Goal: Transaction & Acquisition: Purchase product/service

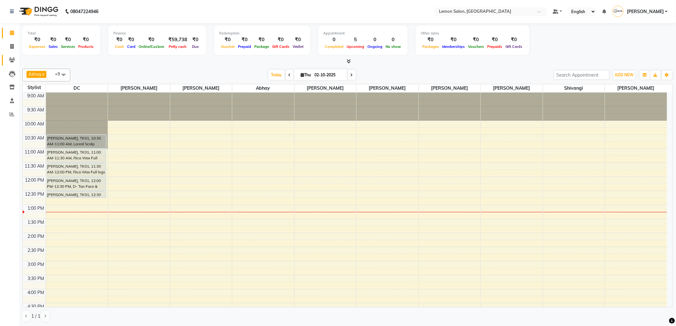
click at [7, 65] on link "Clients" at bounding box center [9, 60] width 15 height 11
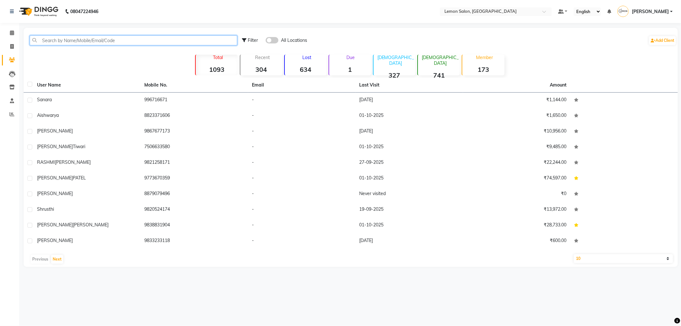
click at [50, 43] on input "text" at bounding box center [134, 40] width 208 height 10
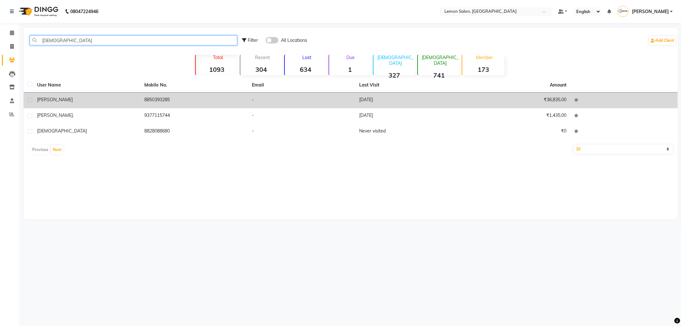
type input "krisha"
click at [58, 102] on div "KRISHA" at bounding box center [87, 99] width 100 height 7
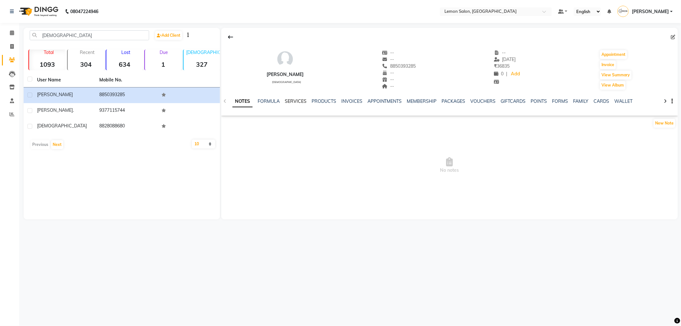
click at [289, 102] on link "SERVICES" at bounding box center [296, 101] width 22 height 6
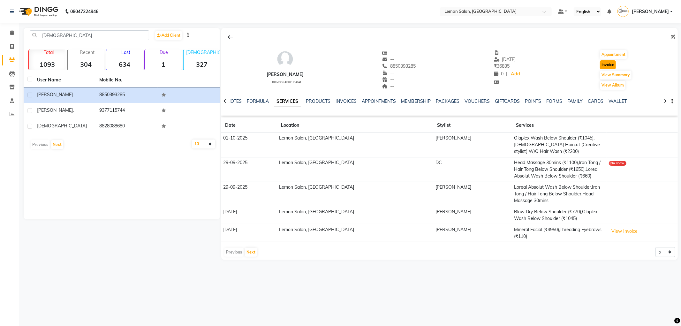
click at [605, 64] on button "Invoice" at bounding box center [608, 64] width 16 height 9
select select "561"
select select "service"
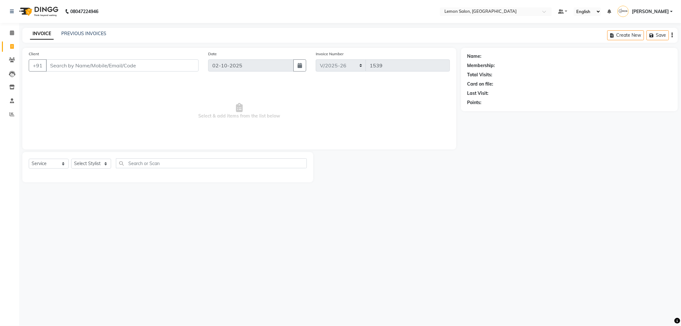
type input "8850393285"
select select "1: Object"
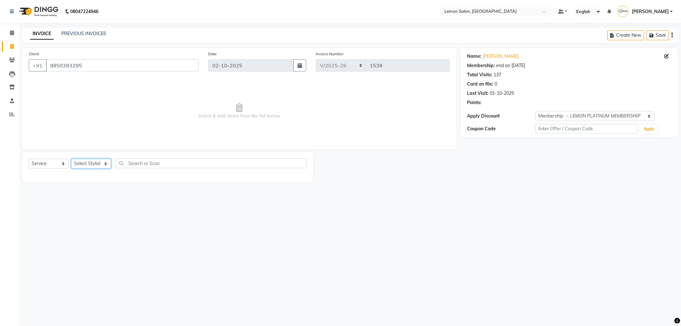
click at [91, 163] on select "Select Stylist Abhay Aminul Asif Shaikh Ayesha Roundhal DC Ganesh Motewad Jenny…" at bounding box center [91, 164] width 40 height 10
select select "60399"
click at [71, 159] on select "Select Stylist Abhay Aminul Asif Shaikh Ayesha Roundhal DC Ganesh Motewad Jenny…" at bounding box center [91, 164] width 40 height 10
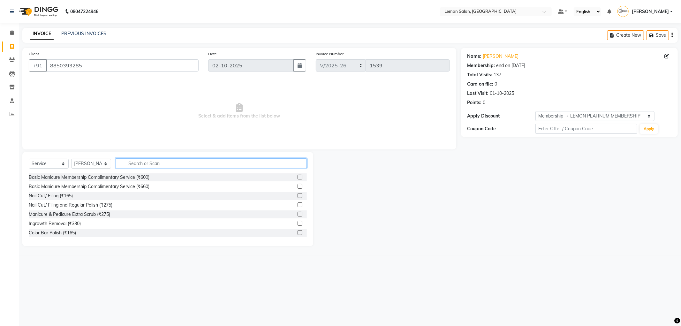
click at [142, 167] on input "text" at bounding box center [211, 163] width 191 height 10
type input "head m"
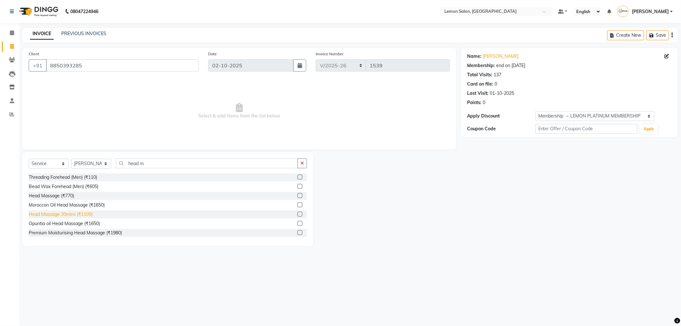
click at [73, 214] on div "Head Massage 30mins (₹1100)" at bounding box center [61, 214] width 64 height 7
checkbox input "false"
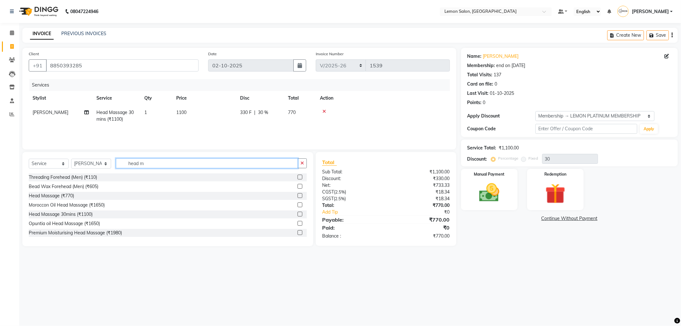
click at [145, 165] on input "head m" at bounding box center [207, 163] width 182 height 10
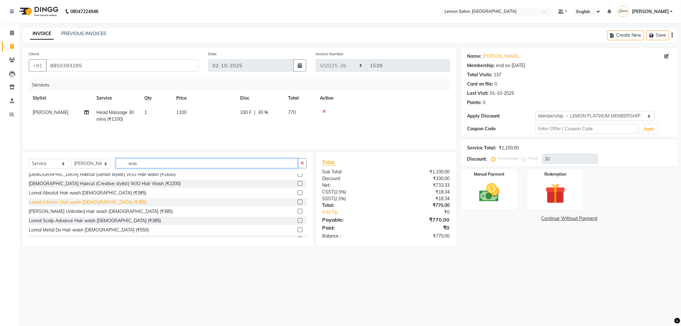
scroll to position [177, 0]
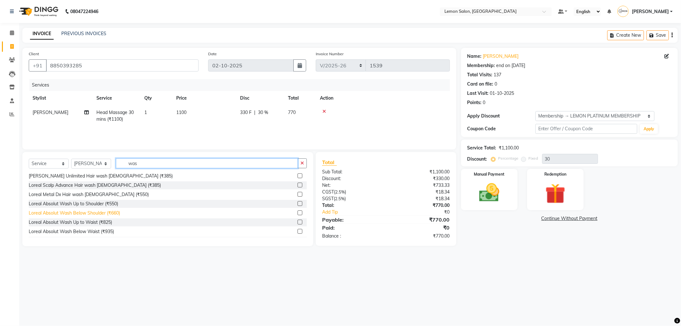
type input "was"
click at [104, 211] on div "Loreal Absolut Wash Below Shoulder (₹660)" at bounding box center [74, 213] width 91 height 7
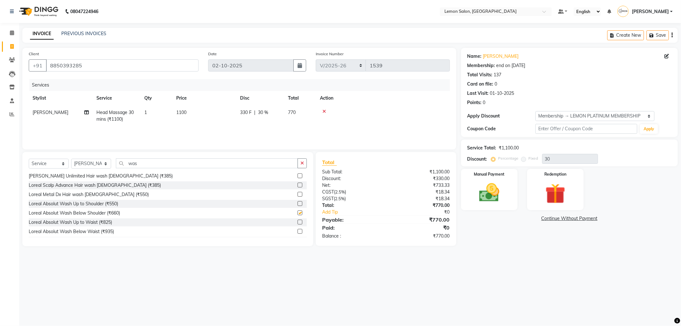
checkbox input "false"
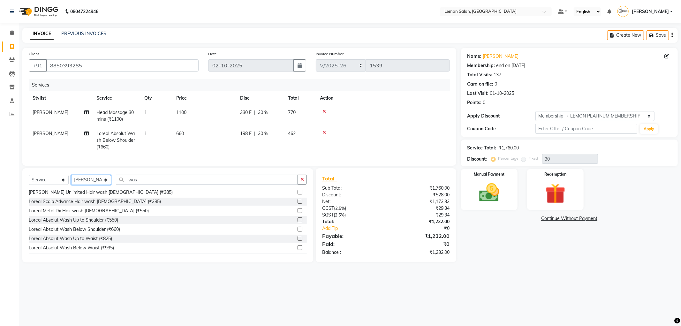
click at [95, 184] on select "Select Stylist Abhay Aminul Asif Shaikh Ayesha Roundhal DC Ganesh Motewad Jenny…" at bounding box center [91, 180] width 40 height 10
select select "59681"
click at [71, 180] on select "Select Stylist Abhay Aminul Asif Shaikh Ayesha Roundhal DC Ganesh Motewad Jenny…" at bounding box center [91, 180] width 40 height 10
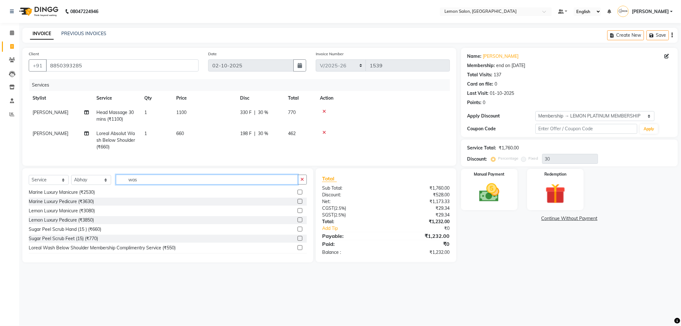
click at [137, 183] on input "was" at bounding box center [207, 180] width 182 height 10
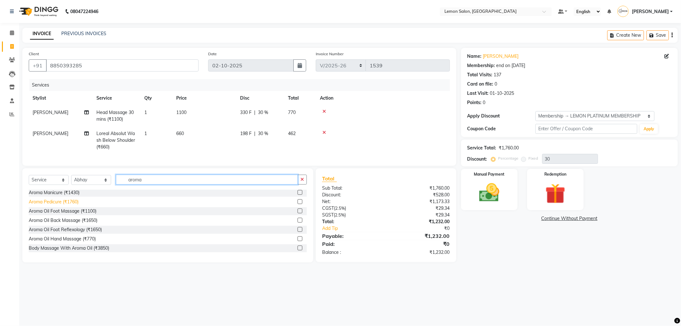
type input "aroma"
click at [63, 205] on div "Aroma Pedicure (₹1760)" at bounding box center [54, 202] width 50 height 7
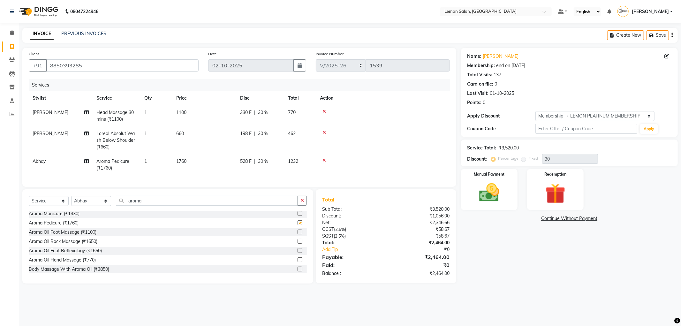
checkbox input "false"
click at [489, 56] on link "Krisha" at bounding box center [501, 56] width 36 height 7
click at [119, 140] on span "Loreal Absolut Wash Below Shoulder (₹660)" at bounding box center [115, 140] width 39 height 19
select select "60399"
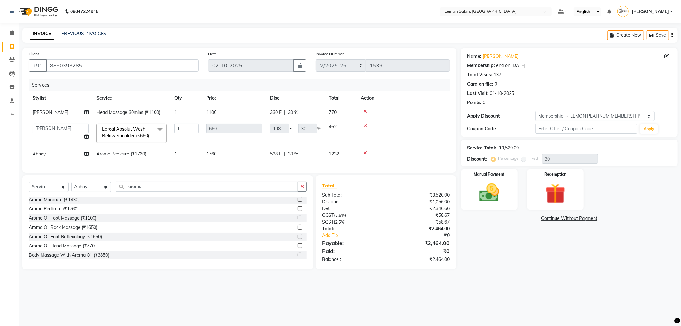
click at [130, 139] on span "Loreal Absolut Wash Below Shoulder (₹660) x" at bounding box center [129, 133] width 56 height 14
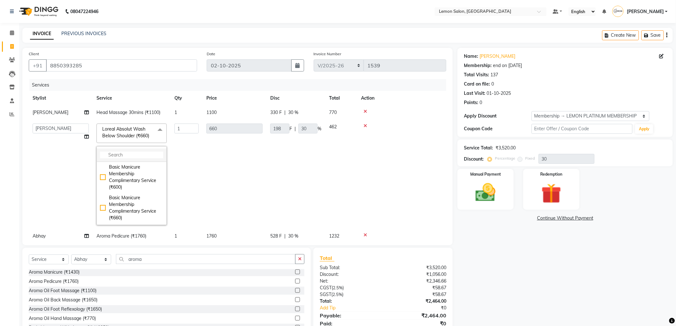
click at [138, 157] on input "multiselect-search" at bounding box center [131, 155] width 63 height 7
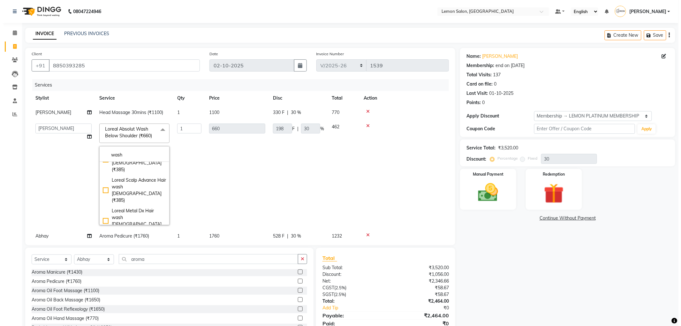
scroll to position [461, 0]
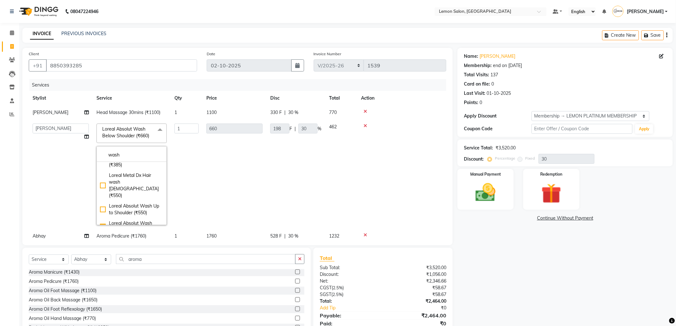
type input "wash"
click at [134, 237] on div "Loreal Absolut Wash Up to Waist (₹825)" at bounding box center [131, 243] width 63 height 13
checkbox input "false"
checkbox input "true"
type input "825"
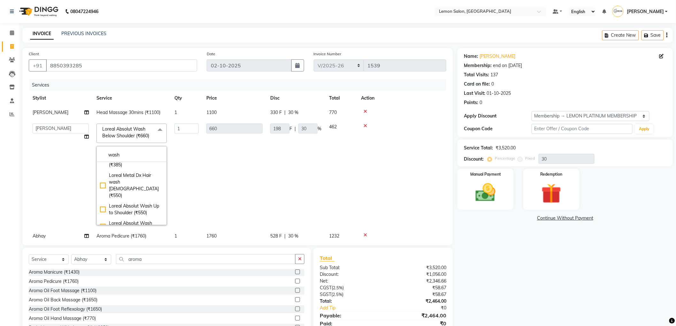
type input "247.5"
click at [605, 61] on div "Name: Krisha Membership: end on 14-06-2026 Total Visits: 137 Card on file: 0 La…" at bounding box center [565, 78] width 203 height 56
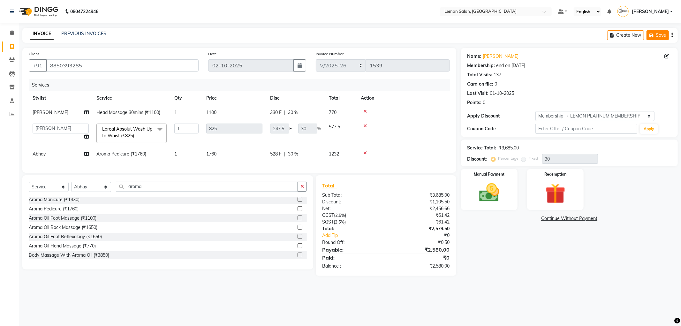
click at [654, 34] on icon "button" at bounding box center [653, 35] width 6 height 4
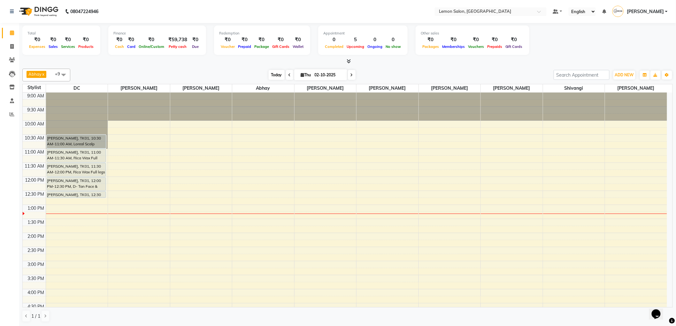
click at [276, 75] on span "Today" at bounding box center [277, 75] width 16 height 10
click at [12, 60] on icon at bounding box center [12, 59] width 6 height 5
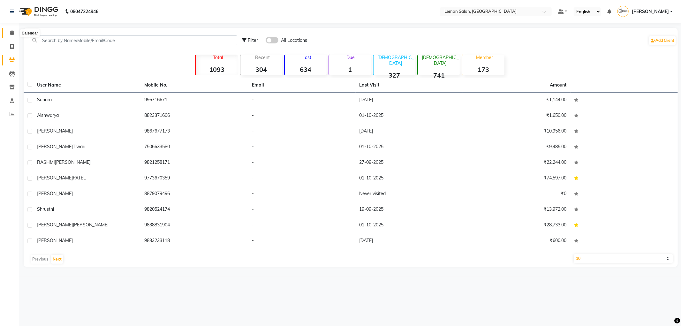
click at [10, 33] on icon at bounding box center [12, 32] width 4 height 5
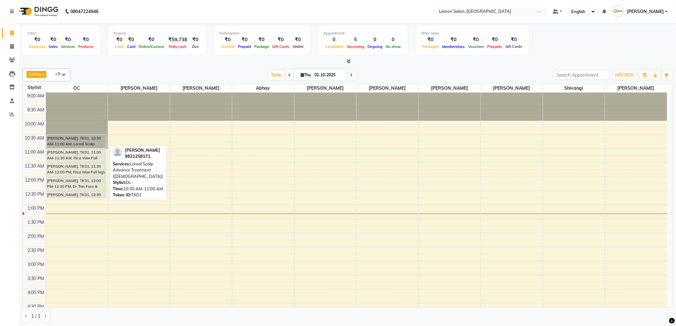
click at [67, 145] on div "RASHMI Kanojiya, TK01, 10:30 AM-11:00 AM, Loreal Scalp Advance Treatment (Femal…" at bounding box center [76, 141] width 59 height 13
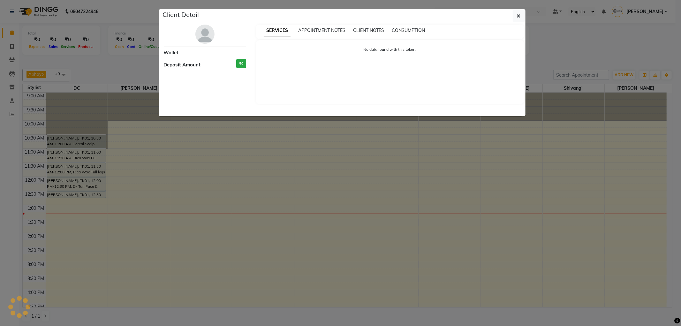
select select "7"
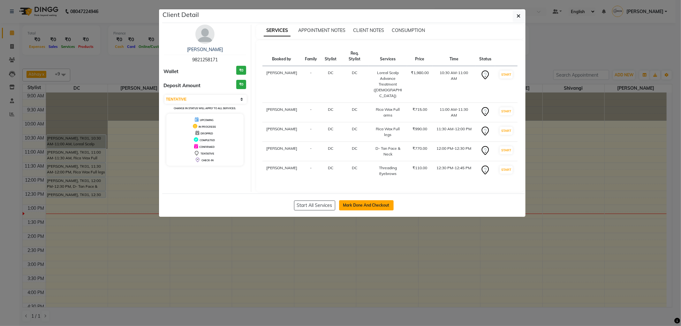
click at [363, 200] on button "Mark Done And Checkout" at bounding box center [366, 205] width 55 height 10
select select "service"
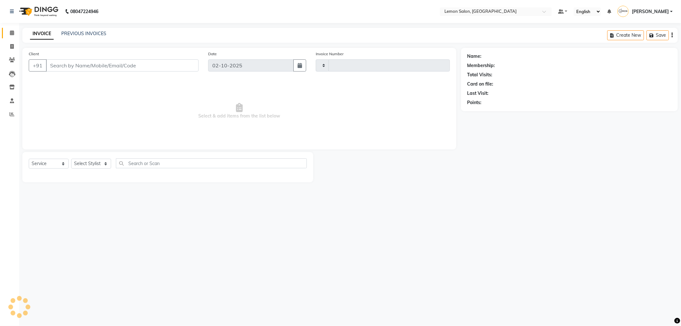
type input "1539"
select select "561"
type input "9821258171"
select select "7890"
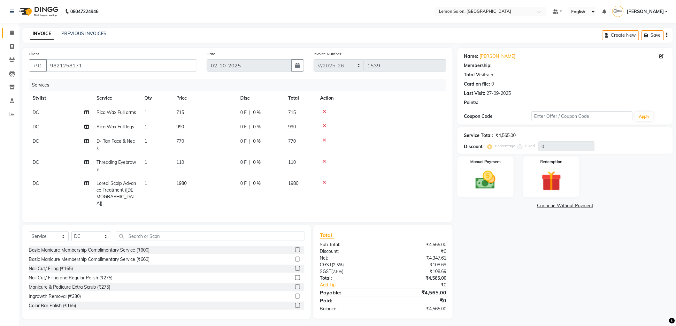
select select "1: Object"
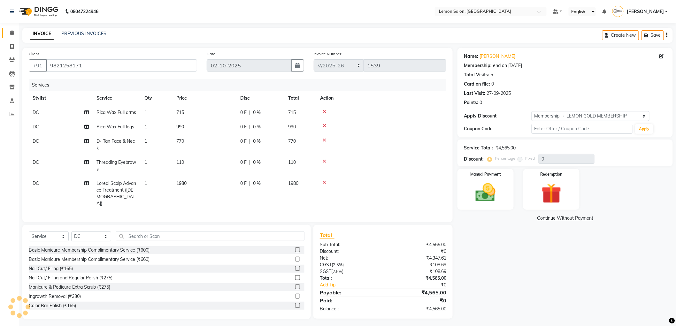
type input "25"
click at [324, 183] on icon at bounding box center [325, 182] width 4 height 4
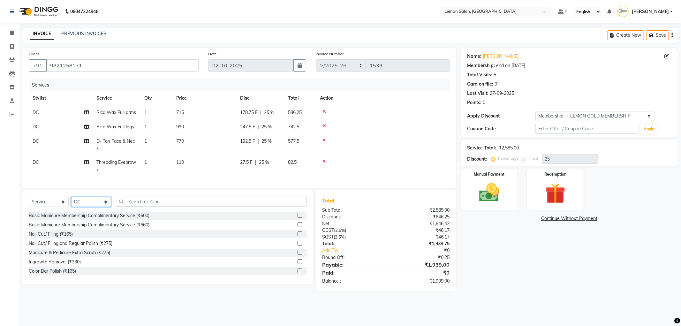
click at [101, 206] on select "Select Stylist Abhay Aminul Asif Shaikh Ayesha Roundhal DC Ganesh Motewad Jenny…" at bounding box center [91, 202] width 40 height 10
select select "60400"
click at [71, 203] on select "Select Stylist [PERSON_NAME] [PERSON_NAME] [PERSON_NAME] DC [PERSON_NAME] [PERS…" at bounding box center [91, 202] width 40 height 10
click at [174, 206] on input "text" at bounding box center [211, 202] width 191 height 10
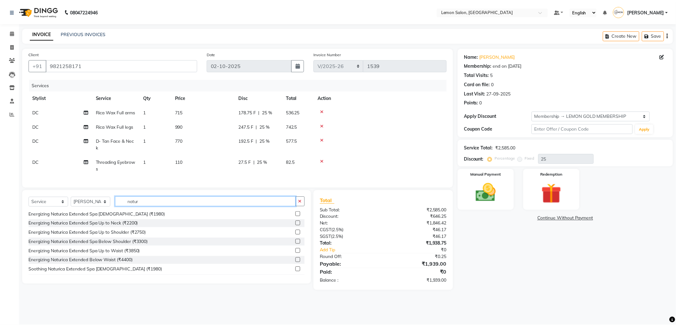
scroll to position [177, 0]
type input "natur"
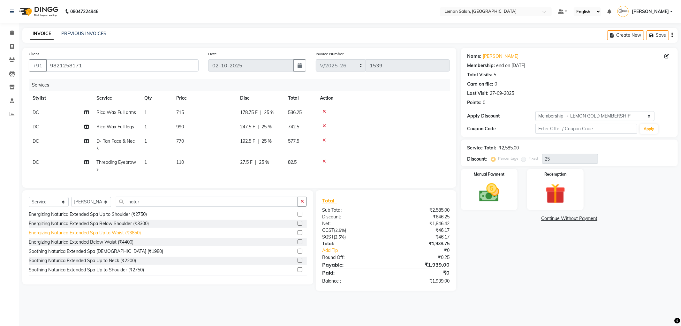
click at [128, 236] on div "Energizing Naturica Extended Spa Up to Waist (₹3850)" at bounding box center [85, 233] width 112 height 7
checkbox input "false"
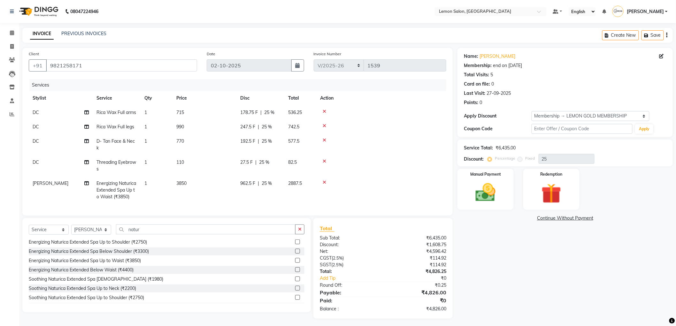
click at [323, 181] on icon at bounding box center [325, 182] width 4 height 4
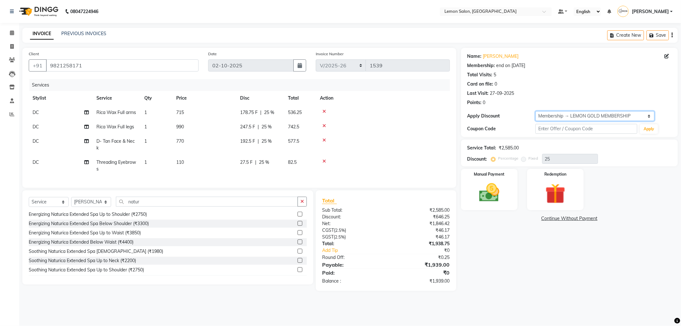
click at [538, 117] on select "Select Membership → LEMON GOLD MEMBERSHIP Coupon → Abc" at bounding box center [595, 116] width 119 height 10
drag, startPoint x: 509, startPoint y: 259, endPoint x: 496, endPoint y: 255, distance: 13.4
click at [508, 259] on div "Name: Rashmi Kanojiya Membership: end on 04-07-2026 Total Visits: 5 Card on fil…" at bounding box center [572, 169] width 222 height 243
click at [132, 246] on div "Energizing Naturica Extended Below Waist (₹4400)" at bounding box center [81, 242] width 105 height 7
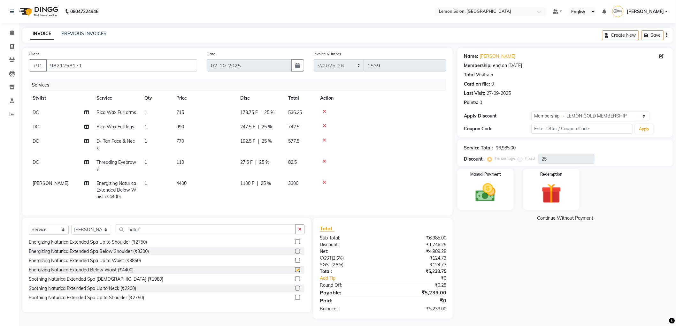
checkbox input "false"
drag, startPoint x: 288, startPoint y: 184, endPoint x: 317, endPoint y: 187, distance: 28.9
click at [317, 187] on tr "Saif Salmani Energizing Naturica Extended Below Waist (₹4400) 1 4400 1100 F | 2…" at bounding box center [238, 190] width 418 height 28
click at [299, 187] on td "3300" at bounding box center [300, 190] width 32 height 28
select select "60400"
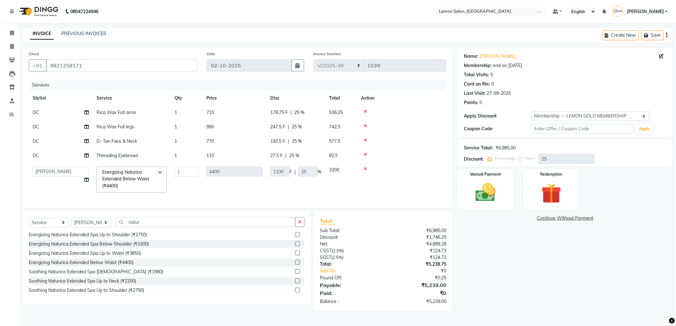
scroll to position [142, 0]
click at [144, 283] on div "Energizing Naturica Extended Spa Below Shoulder (₹3300)" at bounding box center [89, 279] width 120 height 7
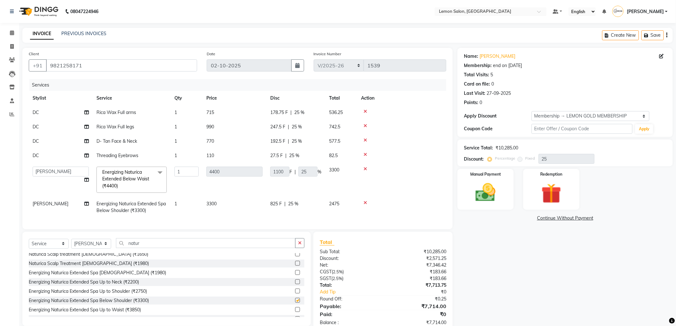
checkbox input "false"
drag, startPoint x: 342, startPoint y: 203, endPoint x: 296, endPoint y: 205, distance: 46.0
click at [296, 205] on tr "Saif Salmani Energizing Naturica Extended Spa Below Shoulder (₹3300) 1 3300 825…" at bounding box center [238, 207] width 418 height 21
click at [363, 202] on div at bounding box center [401, 203] width 81 height 4
click at [365, 202] on icon at bounding box center [366, 203] width 4 height 4
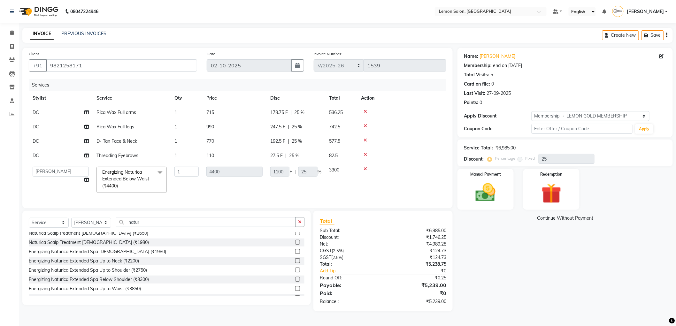
click at [38, 114] on span "DC" at bounding box center [36, 113] width 6 height 6
select select "7890"
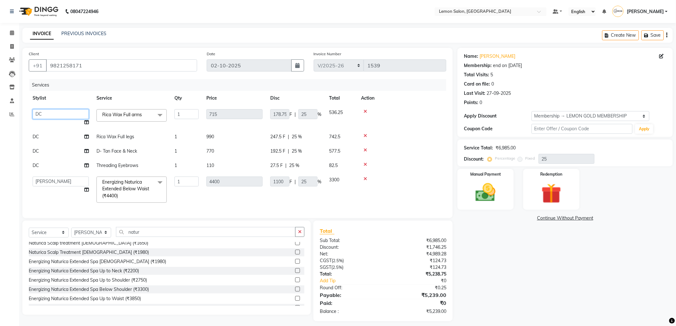
click at [38, 114] on select "Abhay Aminul Asif Shaikh Ayesha Roundhal DC Ganesh Motewad Jenny Shah Mohd Ayan…" at bounding box center [61, 114] width 56 height 10
select select "46390"
click at [56, 141] on td "DC" at bounding box center [61, 137] width 64 height 14
select select "7890"
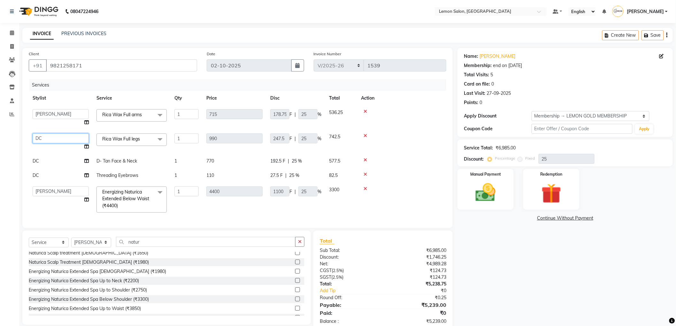
click at [73, 137] on select "Abhay Aminul Asif Shaikh Ayesha Roundhal DC Ganesh Motewad Jenny Shah Mohd Ayan…" at bounding box center [61, 139] width 56 height 10
select select "46390"
click at [59, 164] on td "DC" at bounding box center [61, 161] width 64 height 14
select select "7890"
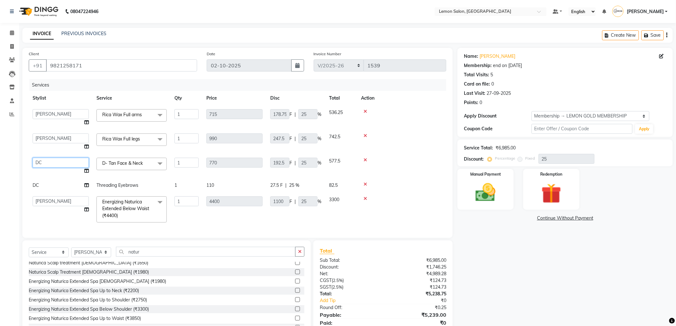
click at [59, 164] on select "Abhay Aminul Asif Shaikh Ayesha Roundhal DC Ganesh Motewad Jenny Shah Mohd Ayan…" at bounding box center [61, 163] width 56 height 10
select select "46390"
click at [63, 185] on td "DC" at bounding box center [61, 185] width 64 height 14
select select "7890"
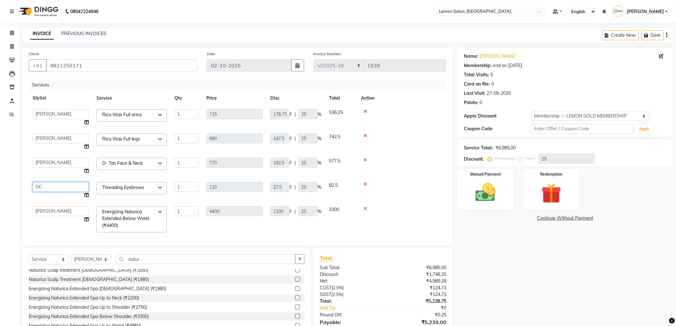
click at [63, 185] on select "Abhay Aminul Asif Shaikh Ayesha Roundhal DC Ganesh Motewad Jenny Shah Mohd Ayan…" at bounding box center [61, 187] width 56 height 10
select select "46390"
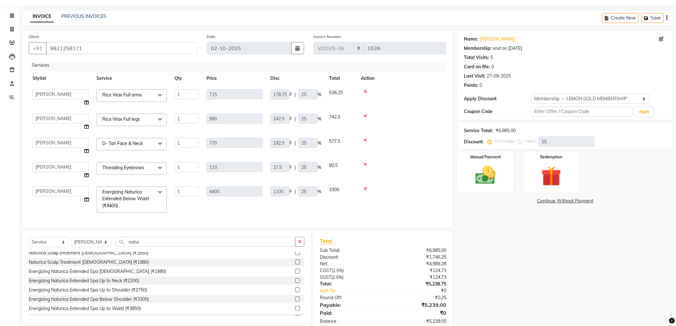
scroll to position [32, 0]
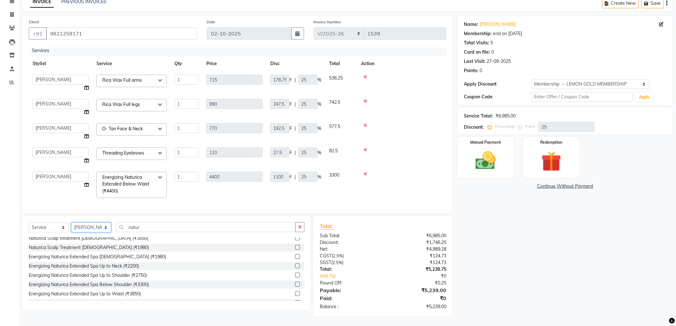
click at [95, 233] on select "Select Stylist Abhay Aminul Asif Shaikh Ayesha Roundhal DC Ganesh Motewad Jenny…" at bounding box center [91, 228] width 40 height 10
select select "46390"
click at [71, 223] on select "Select Stylist Abhay Aminul Asif Shaikh Ayesha Roundhal DC Ganesh Motewad Jenny…" at bounding box center [91, 228] width 40 height 10
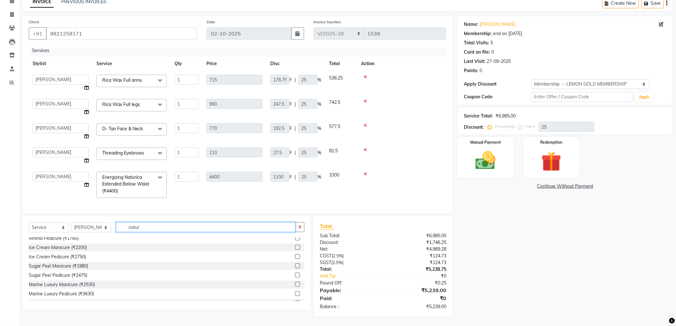
click at [148, 227] on input "natur" at bounding box center [206, 227] width 180 height 10
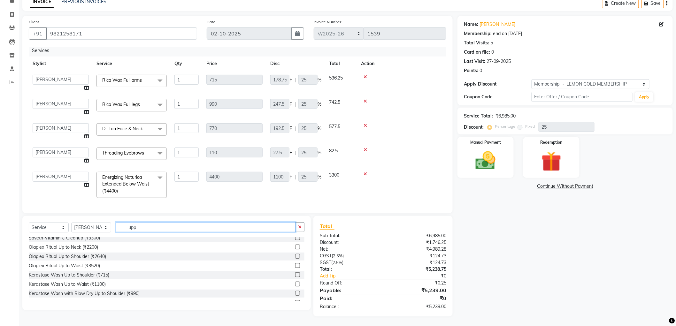
scroll to position [1, 0]
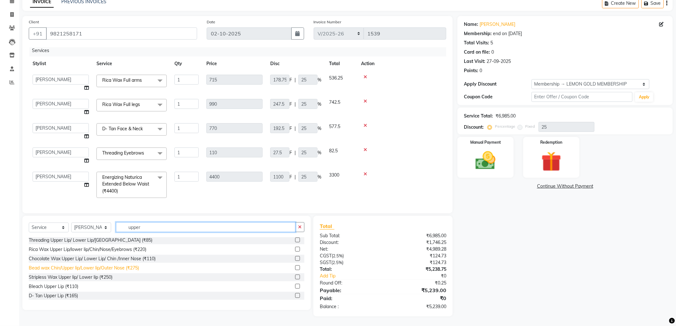
type input "upper"
click at [88, 270] on div "Bead wax Chin/Upper lip/Lower lip/Outer Nose (₹275)" at bounding box center [84, 268] width 110 height 7
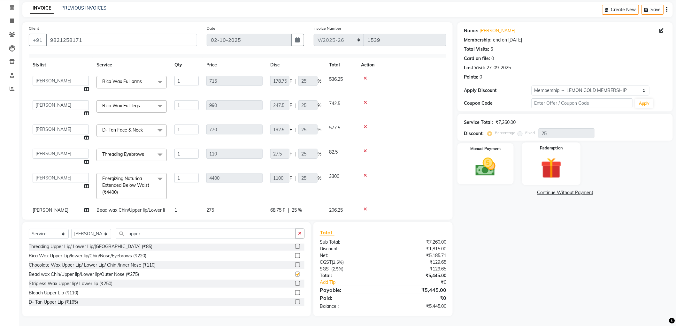
checkbox input "false"
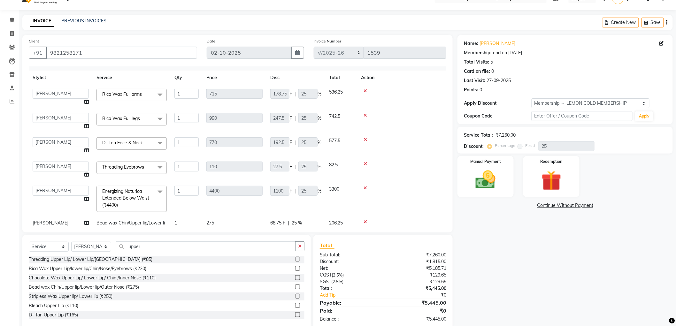
scroll to position [0, 0]
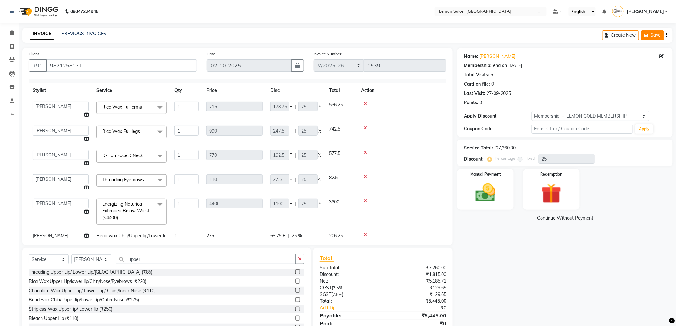
click at [656, 38] on button "Save" at bounding box center [652, 35] width 22 height 10
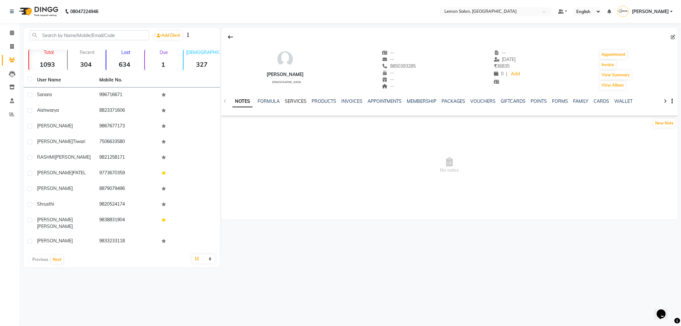
click at [296, 101] on link "SERVICES" at bounding box center [296, 101] width 22 height 6
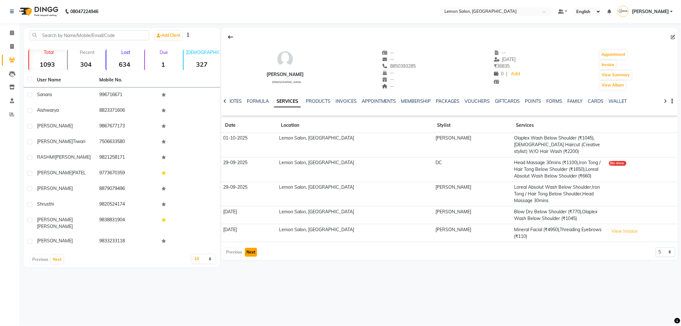
click at [246, 248] on button "Next" at bounding box center [251, 252] width 12 height 9
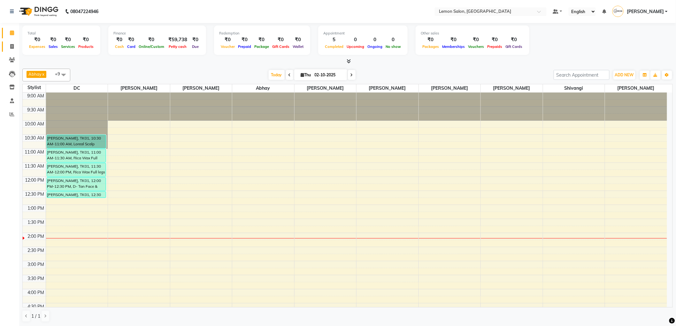
click at [10, 51] on link "Invoice" at bounding box center [9, 47] width 15 height 11
select select "561"
select select "service"
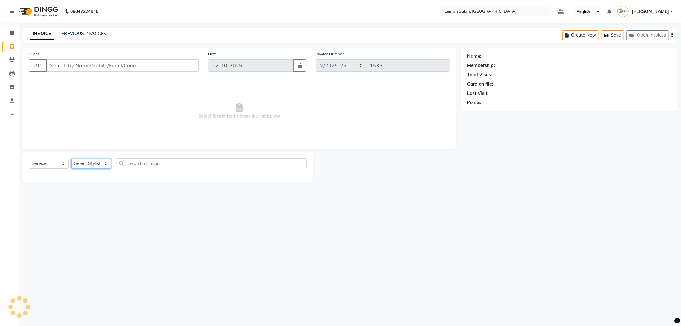
click at [91, 166] on select "Select Stylist" at bounding box center [91, 164] width 40 height 10
select select "60408"
click at [71, 159] on select "Select Stylist Abhay Aminul Asif Shaikh Ayesha Roundhal DC Ganesh Motewad Jenny…" at bounding box center [91, 164] width 40 height 10
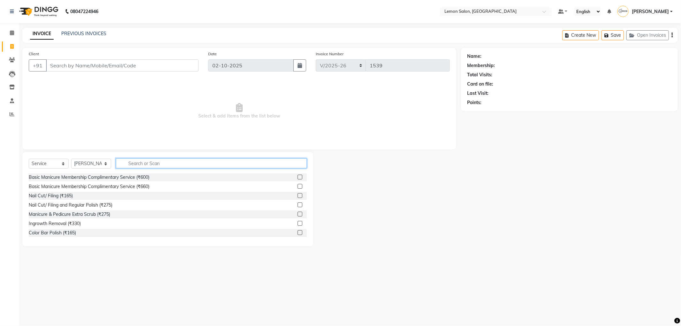
click at [142, 166] on input "text" at bounding box center [211, 163] width 191 height 10
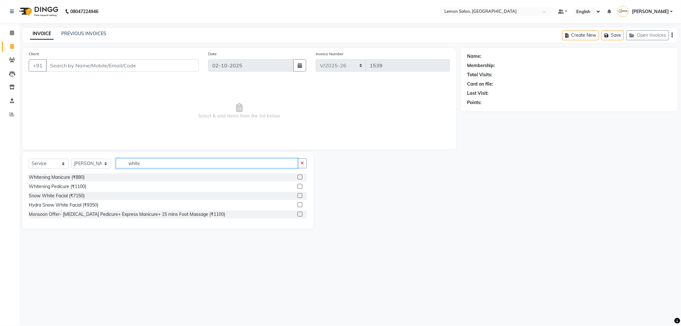
type input "white"
click at [82, 187] on div "Whitening Pedicure (₹1100)" at bounding box center [57, 186] width 57 height 7
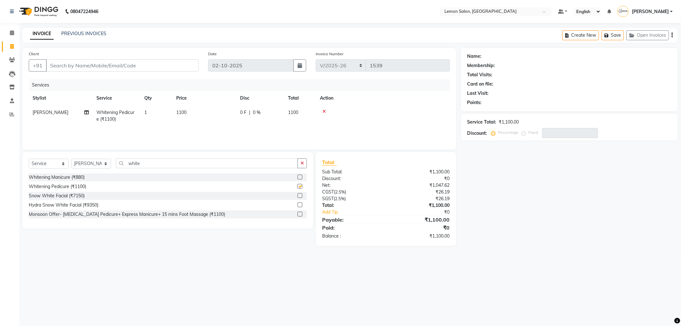
checkbox input "false"
click at [99, 71] on input "Client" at bounding box center [122, 65] width 153 height 12
type input "9"
type input "0"
drag, startPoint x: 173, startPoint y: 66, endPoint x: 142, endPoint y: 71, distance: 31.7
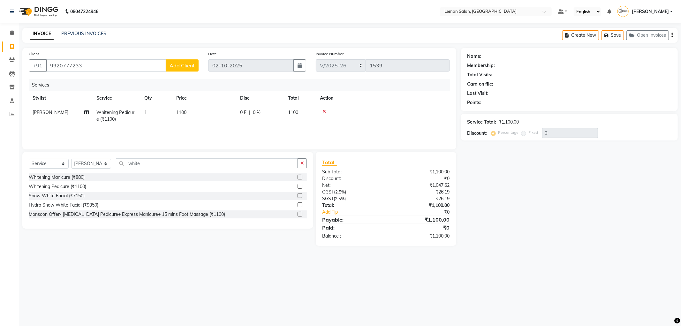
click at [142, 71] on div "+91 9920777233 Add Client" at bounding box center [114, 65] width 170 height 12
click at [74, 65] on input "9920777233" at bounding box center [106, 65] width 120 height 12
type input "9920777433"
select select "1: Object"
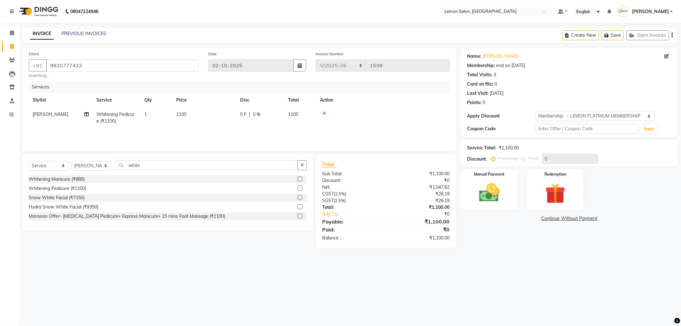
type input "30"
click at [156, 68] on input "9920777433" at bounding box center [122, 65] width 153 height 12
click at [489, 57] on link "Manish Shah" at bounding box center [501, 56] width 36 height 7
click at [146, 166] on input "white" at bounding box center [207, 165] width 182 height 10
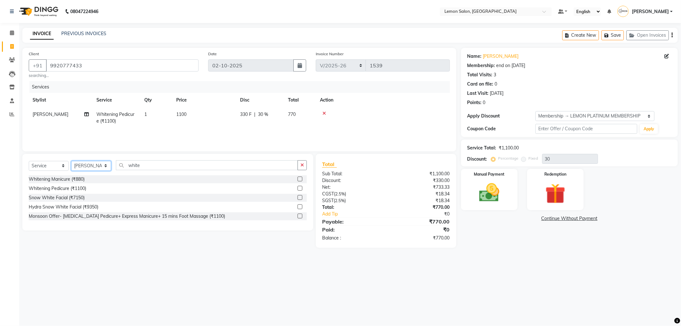
click at [94, 170] on select "Select Stylist Abhay Aminul Asif Shaikh Ayesha Roundhal DC Ganesh Motewad Jenny…" at bounding box center [91, 166] width 40 height 10
select select "60402"
click at [71, 161] on select "Select Stylist Abhay Aminul Asif Shaikh Ayesha Roundhal DC Ganesh Motewad Jenny…" at bounding box center [91, 166] width 40 height 10
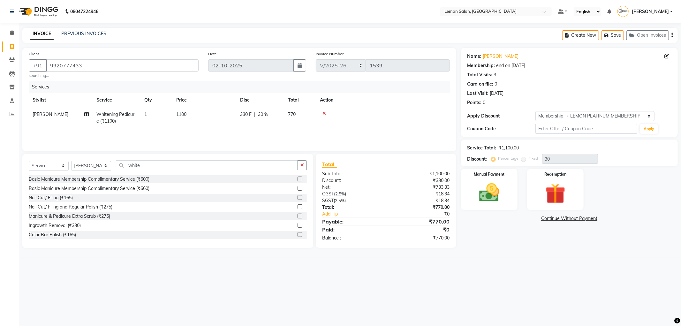
click at [147, 160] on div "Select Service Product Membership Package Voucher Prepaid Gift Card Select Styl…" at bounding box center [167, 201] width 291 height 94
click at [145, 164] on input "white" at bounding box center [207, 165] width 182 height 10
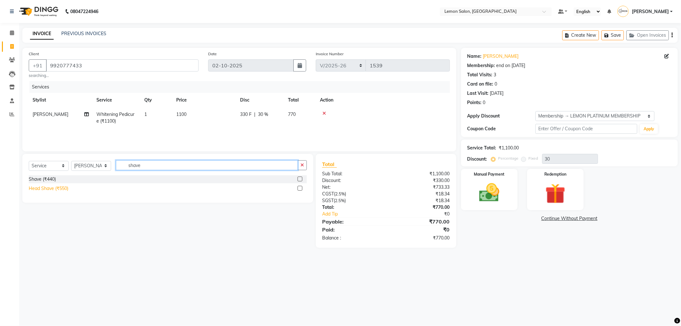
type input "shave"
click at [49, 187] on div "Head Shave (₹550)" at bounding box center [49, 188] width 40 height 7
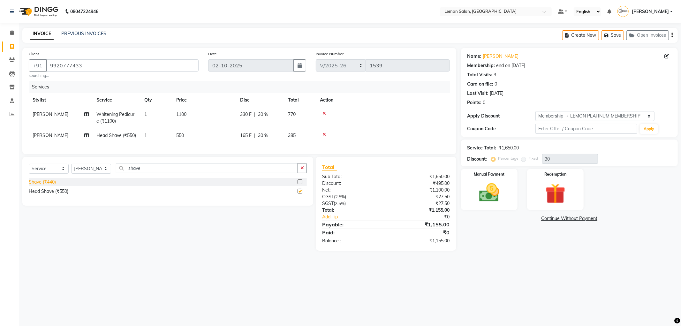
checkbox input "false"
click at [501, 184] on img at bounding box center [489, 193] width 34 height 24
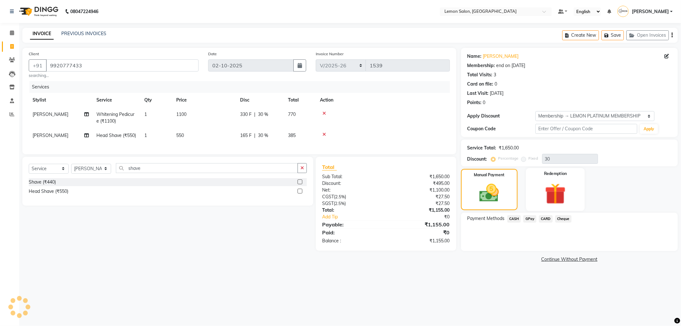
click at [545, 188] on img at bounding box center [556, 194] width 34 height 26
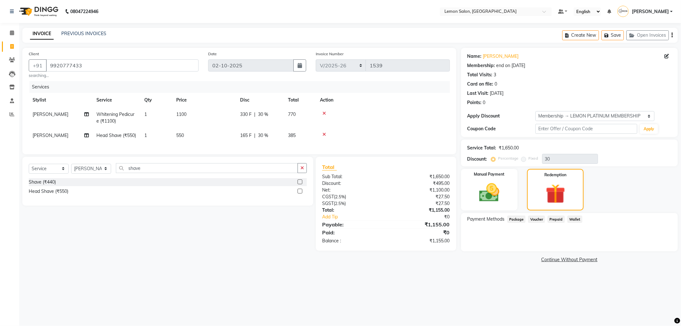
drag, startPoint x: 552, startPoint y: 220, endPoint x: 537, endPoint y: 220, distance: 15.0
click at [551, 220] on span "Prepaid" at bounding box center [556, 219] width 17 height 7
click at [537, 220] on span "Voucher" at bounding box center [536, 219] width 17 height 7
click at [517, 219] on span "Package" at bounding box center [517, 219] width 19 height 7
click at [563, 223] on div "Prepaid" at bounding box center [555, 220] width 20 height 9
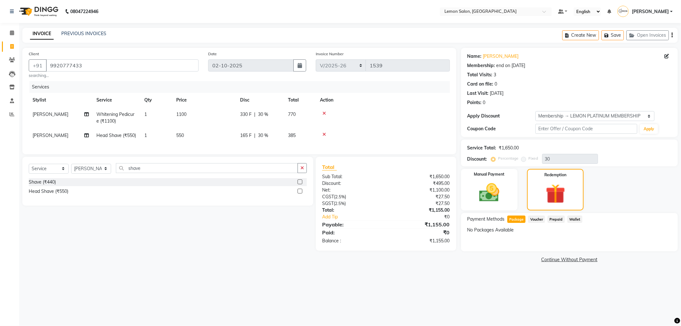
click at [568, 222] on span "Wallet" at bounding box center [575, 219] width 15 height 7
click at [562, 221] on span "Prepaid" at bounding box center [556, 219] width 17 height 7
click at [541, 219] on span "Voucher" at bounding box center [536, 219] width 17 height 7
click at [521, 219] on span "Package" at bounding box center [517, 219] width 19 height 7
click at [537, 218] on span "Voucher" at bounding box center [536, 219] width 17 height 7
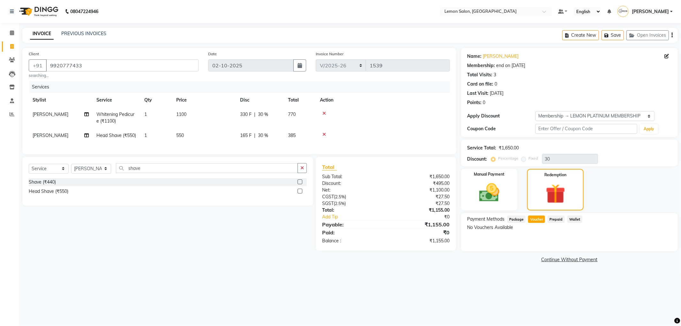
click at [552, 219] on span "Prepaid" at bounding box center [556, 219] width 17 height 7
click at [566, 219] on div "Wallet" at bounding box center [574, 220] width 18 height 9
click at [516, 221] on span "Package" at bounding box center [517, 219] width 19 height 7
click at [534, 218] on span "Voucher" at bounding box center [536, 219] width 17 height 7
click at [519, 216] on span "Package" at bounding box center [517, 219] width 19 height 7
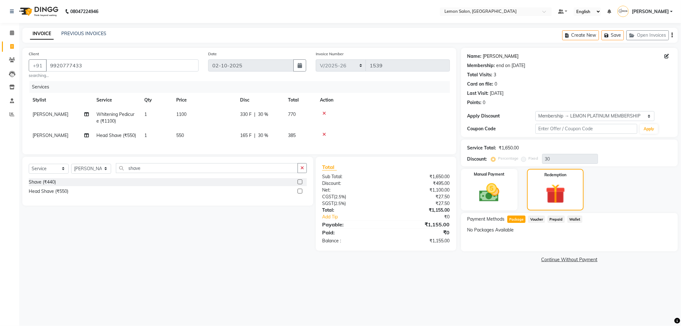
click at [504, 56] on link "Manish Shah" at bounding box center [501, 56] width 36 height 7
click at [499, 59] on link "Manish Shah" at bounding box center [501, 56] width 36 height 7
click at [552, 116] on select "Select Membership → LEMON PLATINUM MEMBERSHIP Coupon → Abc" at bounding box center [595, 116] width 119 height 10
select select "0:"
click at [536, 111] on select "Select Membership → LEMON PLATINUM MEMBERSHIP Coupon → Abc" at bounding box center [595, 116] width 119 height 10
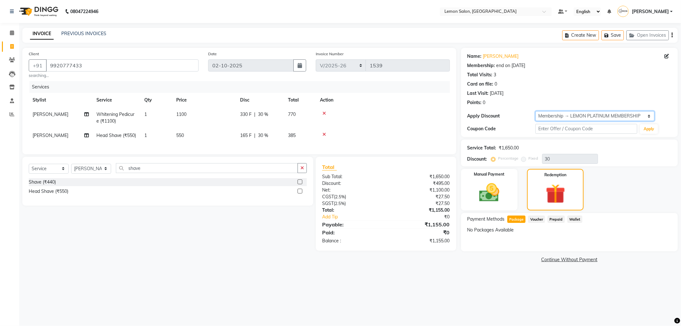
type input "0"
click at [496, 56] on link "Manish Shah" at bounding box center [501, 56] width 36 height 7
click at [571, 220] on span "Wallet" at bounding box center [575, 219] width 15 height 7
click at [519, 220] on span "Package" at bounding box center [517, 219] width 19 height 7
click at [496, 55] on link "Manish Shah" at bounding box center [501, 56] width 36 height 7
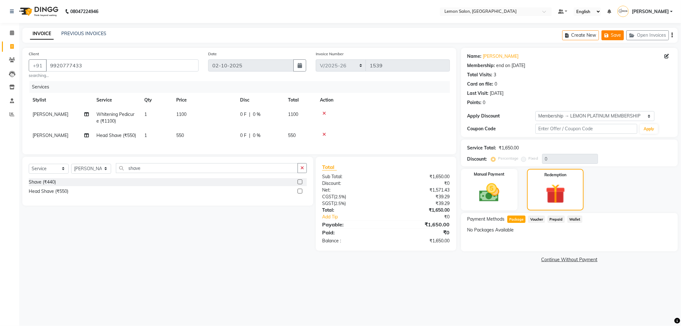
click at [611, 39] on button "Save" at bounding box center [613, 35] width 22 height 10
click at [618, 31] on button "Save" at bounding box center [613, 35] width 22 height 10
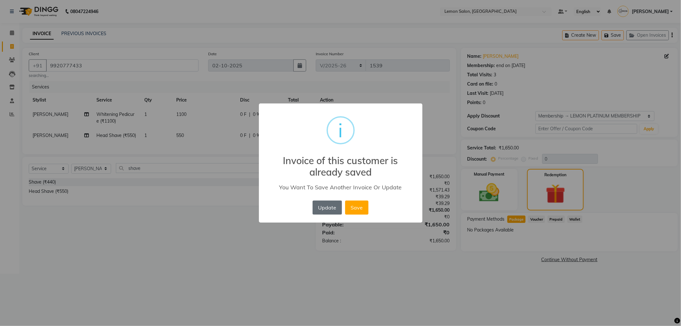
click at [327, 209] on button "Update" at bounding box center [327, 208] width 29 height 14
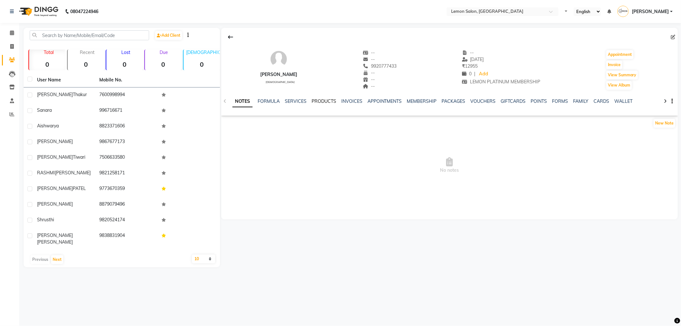
click at [312, 102] on link "PRODUCTS" at bounding box center [324, 101] width 25 height 6
click at [299, 102] on ul "NOTES FORMULA SERVICES PRODUCTS INVOICES APPOINTMENTS MEMBERSHIP PACKAGES VOUCH…" at bounding box center [425, 101] width 406 height 7
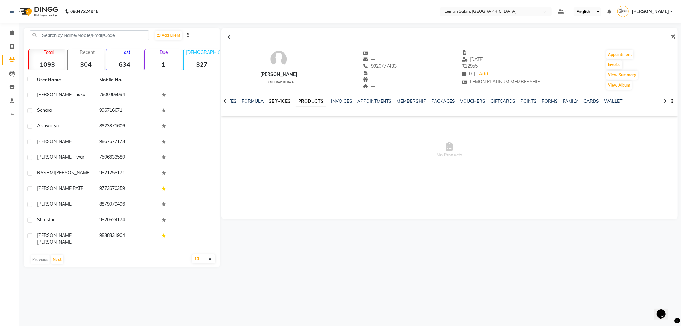
click at [282, 101] on link "SERVICES" at bounding box center [280, 101] width 22 height 6
click at [558, 103] on link "FORMS" at bounding box center [561, 101] width 16 height 6
click at [436, 101] on ul "NOTES FORMULA SERVICES PRODUCTS INVOICES APPOINTMENTS MEMBERSHIP PACKAGES VOUCH…" at bounding box center [383, 101] width 405 height 7
click at [428, 103] on link "VOUCHERS" at bounding box center [426, 101] width 25 height 6
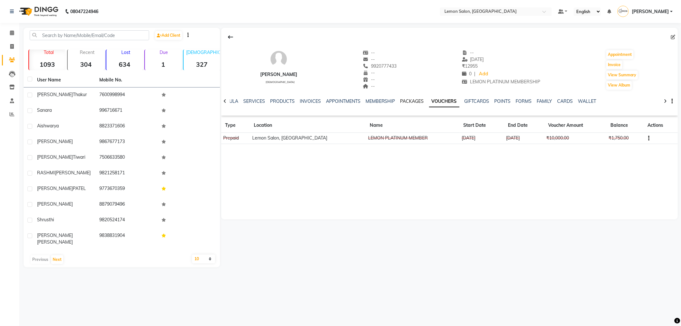
click at [402, 102] on link "PACKAGES" at bounding box center [413, 101] width 24 height 6
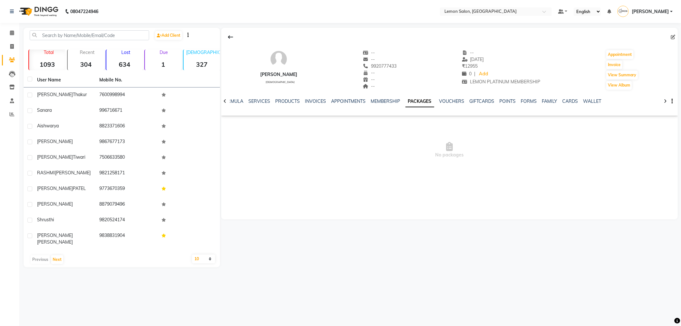
click at [365, 102] on ul "NOTES FORMULA SERVICES PRODUCTS INVOICES APPOINTMENTS MEMBERSHIP PACKAGES VOUCH…" at bounding box center [404, 101] width 405 height 7
click at [477, 101] on link "VOUCHERS" at bounding box center [483, 101] width 25 height 6
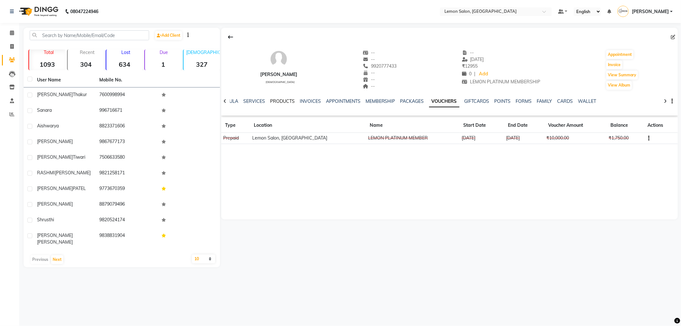
click at [287, 101] on link "PRODUCTS" at bounding box center [282, 101] width 25 height 6
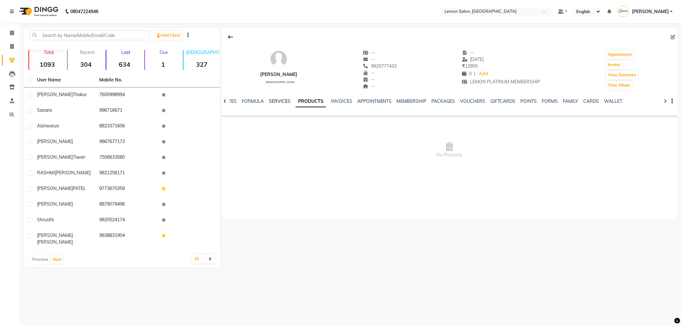
click at [287, 101] on link "SERVICES" at bounding box center [280, 101] width 22 height 6
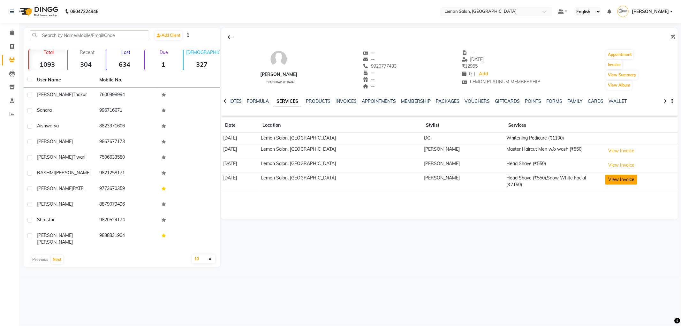
click at [612, 183] on button "View Invoice" at bounding box center [622, 180] width 32 height 10
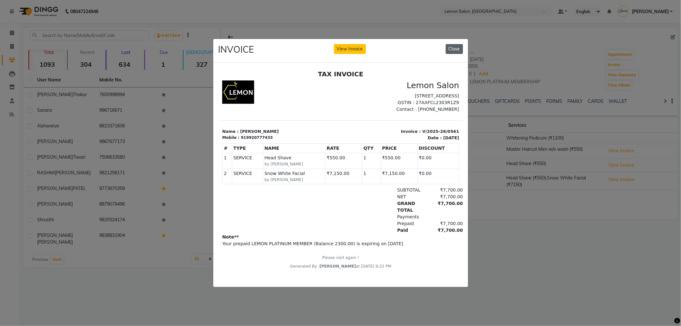
click at [452, 45] on button "Close" at bounding box center [454, 49] width 17 height 10
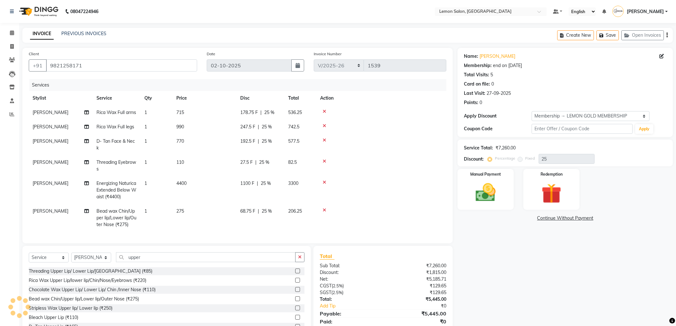
select select "561"
select select "service"
select select "46390"
select select "1: Object"
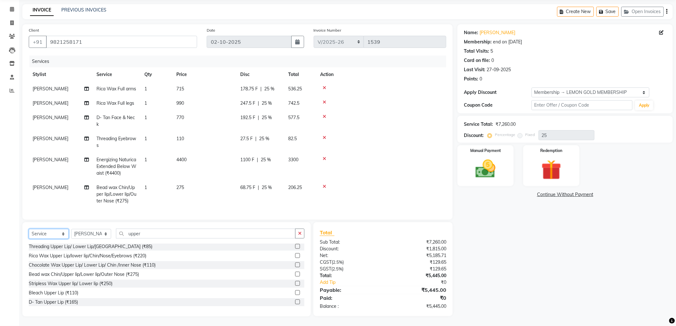
click at [58, 234] on select "Select Service Product Membership Package Voucher Prepaid Gift Card" at bounding box center [49, 234] width 40 height 10
select select "product"
click at [29, 229] on select "Select Service Product Membership Package Voucher Prepaid Gift Card" at bounding box center [49, 234] width 40 height 10
click at [95, 235] on select "Select Stylist [PERSON_NAME] [PERSON_NAME] [PERSON_NAME] DC [PERSON_NAME] [PERS…" at bounding box center [91, 234] width 40 height 10
select select "7890"
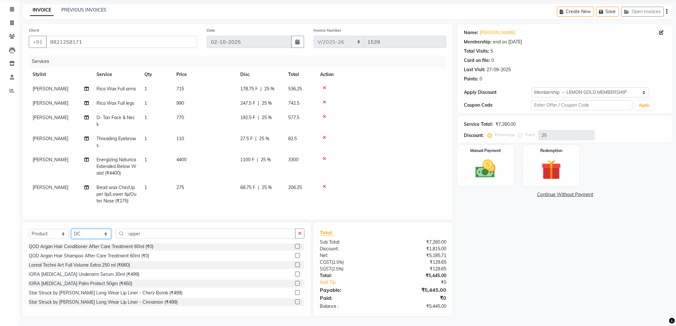
click at [71, 229] on select "Select Stylist [PERSON_NAME] [PERSON_NAME] [PERSON_NAME] DC [PERSON_NAME] [PERS…" at bounding box center [91, 234] width 40 height 10
click at [152, 232] on input "upper" at bounding box center [206, 234] width 180 height 10
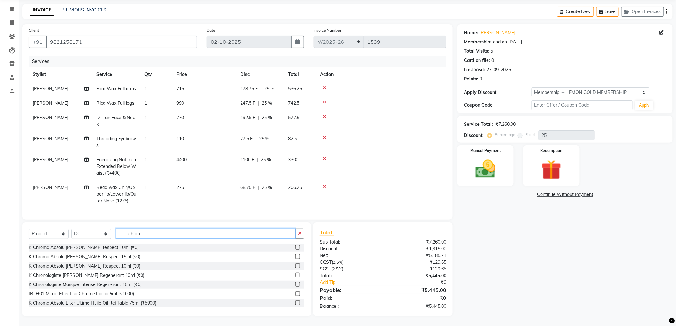
scroll to position [23, 0]
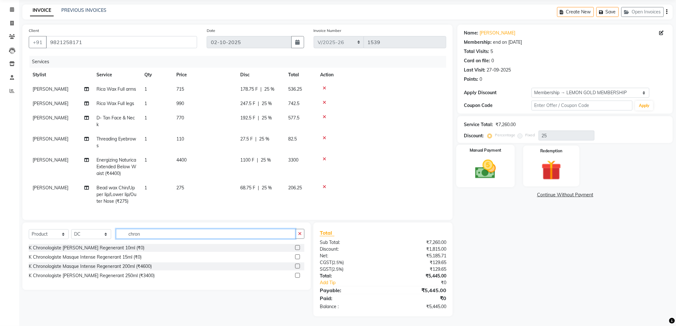
type input "chron"
click at [477, 165] on img at bounding box center [486, 169] width 34 height 24
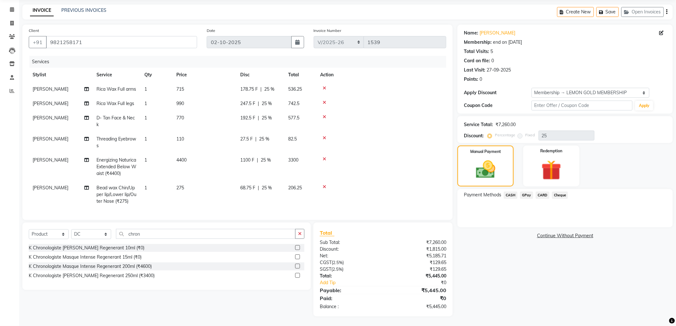
click at [540, 197] on span "CARD" at bounding box center [543, 195] width 14 height 7
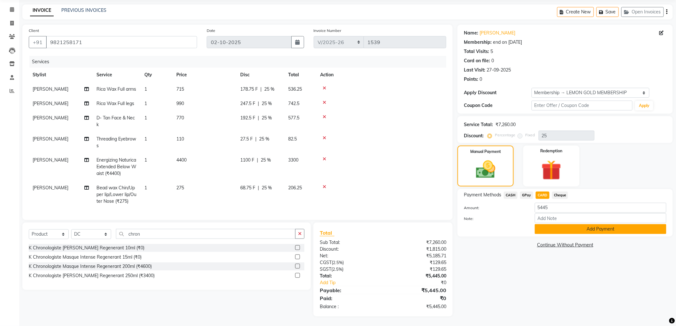
click at [545, 229] on button "Add Payment" at bounding box center [601, 229] width 132 height 10
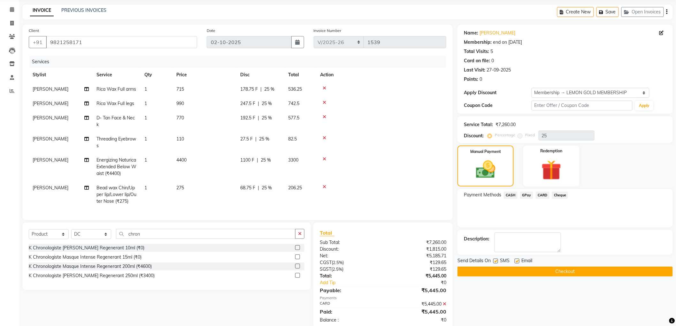
click at [518, 264] on div at bounding box center [517, 262] width 4 height 7
click at [515, 261] on label at bounding box center [517, 261] width 5 height 5
click at [515, 261] on input "checkbox" at bounding box center [517, 261] width 4 height 4
checkbox input "false"
click at [494, 261] on label at bounding box center [495, 261] width 5 height 5
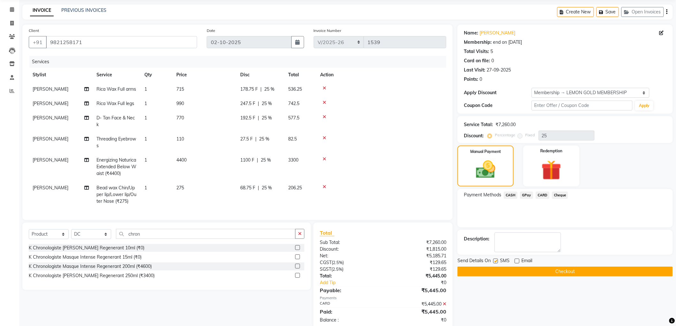
click at [494, 261] on input "checkbox" at bounding box center [495, 261] width 4 height 4
checkbox input "false"
click at [495, 273] on button "Checkout" at bounding box center [564, 272] width 215 height 10
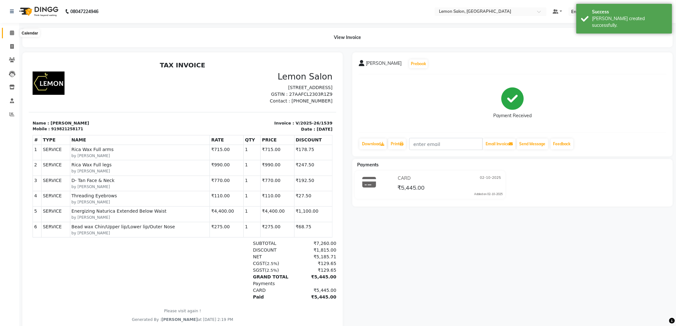
click at [14, 34] on span at bounding box center [11, 32] width 11 height 7
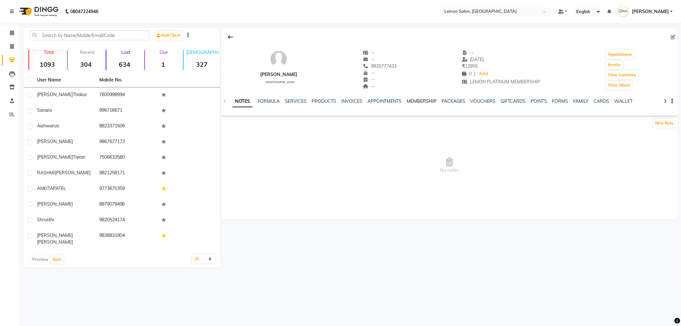
click at [423, 101] on link "MEMBERSHIP" at bounding box center [422, 101] width 30 height 6
click at [457, 101] on link "PACKAGES" at bounding box center [454, 101] width 24 height 6
click at [450, 100] on link "VOUCHERS" at bounding box center [452, 101] width 25 height 6
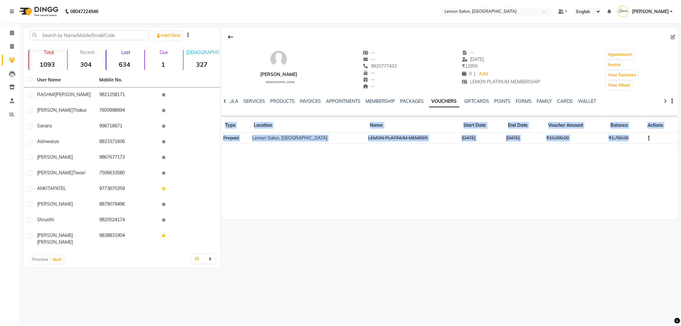
drag, startPoint x: 647, startPoint y: 139, endPoint x: 623, endPoint y: 161, distance: 33.0
click at [630, 161] on div "[PERSON_NAME] [DEMOGRAPHIC_DATA] -- -- 9920777433 -- -- -- -- [DATE] ₹ 12955 0 …" at bounding box center [449, 124] width 457 height 192
